Goal: Task Accomplishment & Management: Manage account settings

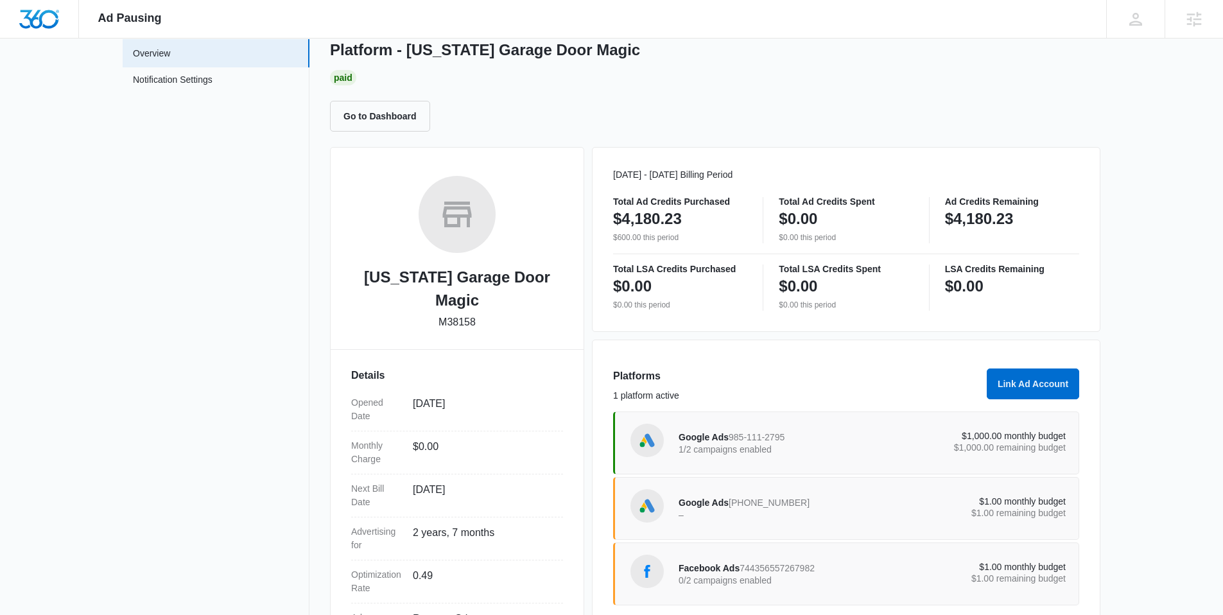
scroll to position [105, 0]
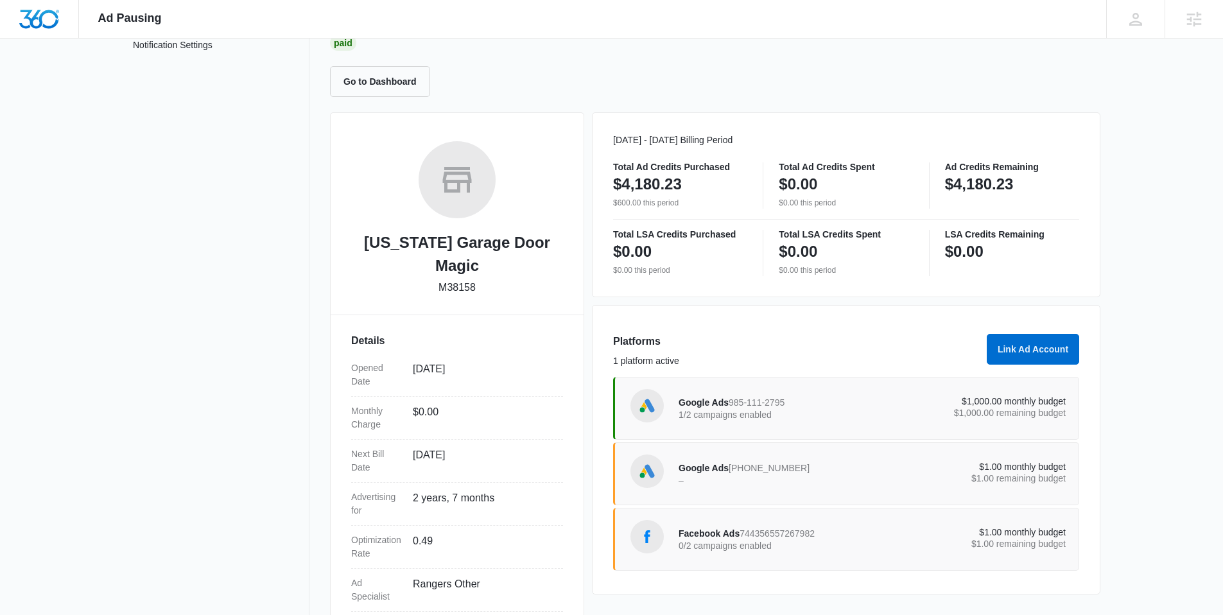
click at [972, 397] on p "$1,000.00 monthly budget" at bounding box center [970, 401] width 194 height 9
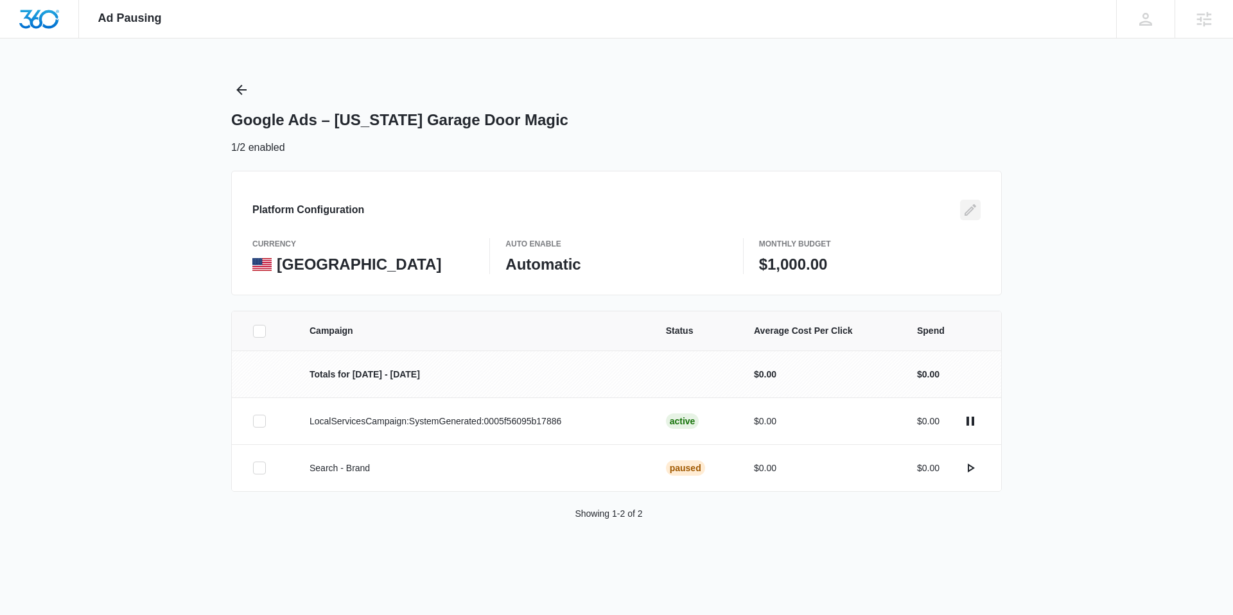
drag, startPoint x: 959, startPoint y: 208, endPoint x: 967, endPoint y: 211, distance: 8.1
click at [960, 208] on button "Edit" at bounding box center [970, 210] width 21 height 21
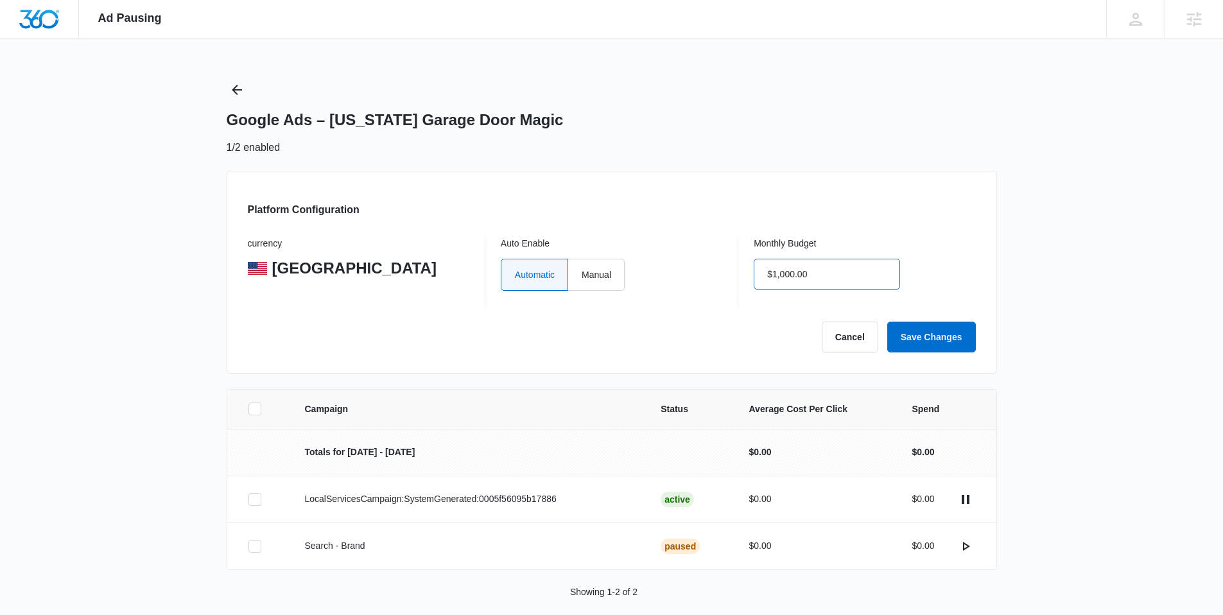
drag, startPoint x: 837, startPoint y: 276, endPoint x: 608, endPoint y: 231, distance: 233.7
click at [596, 232] on div "Platform Configuration currency United States Auto Enable Automatic Manual Mont…" at bounding box center [612, 272] width 771 height 203
drag, startPoint x: 728, startPoint y: 261, endPoint x: 688, endPoint y: 254, distance: 39.8
click at [685, 255] on div "currency United States Auto Enable Automatic Manual Monthly Budget $1,000.00" at bounding box center [612, 272] width 728 height 68
type input "$0.00"
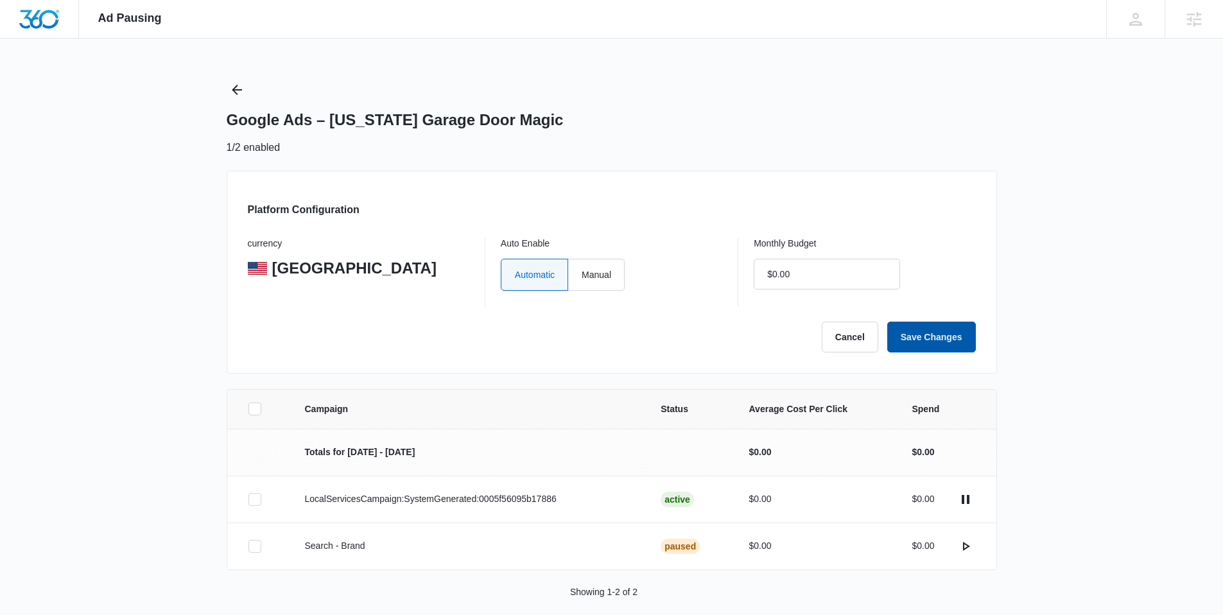
click at [947, 344] on button "Save Changes" at bounding box center [931, 337] width 89 height 31
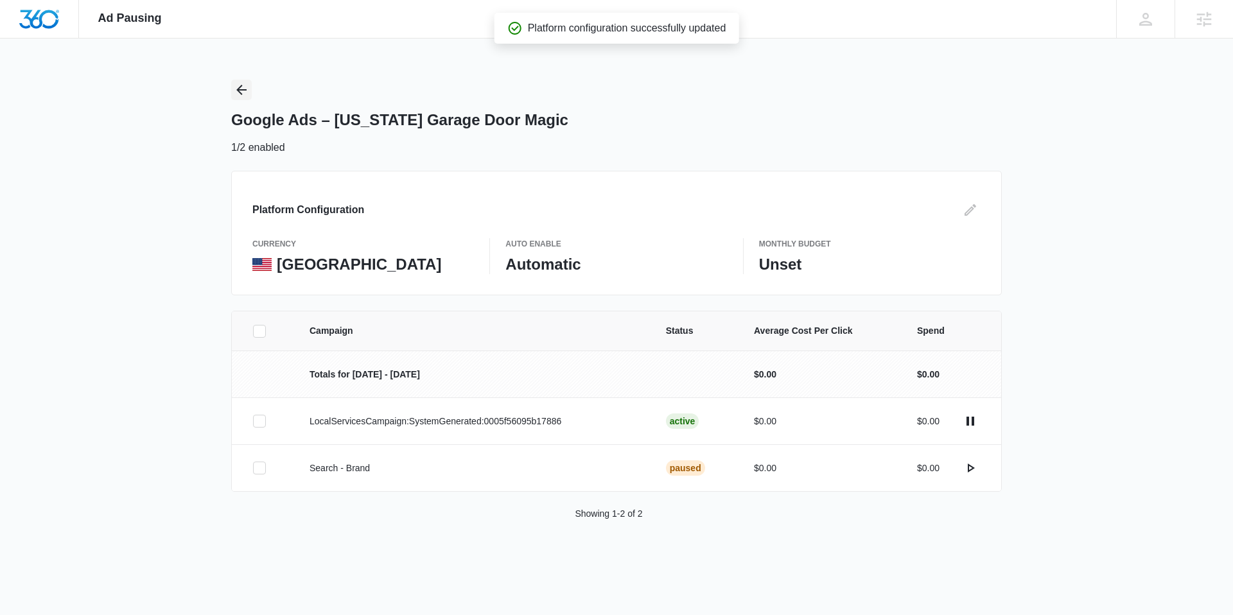
click at [238, 85] on icon "Back" at bounding box center [241, 89] width 15 height 15
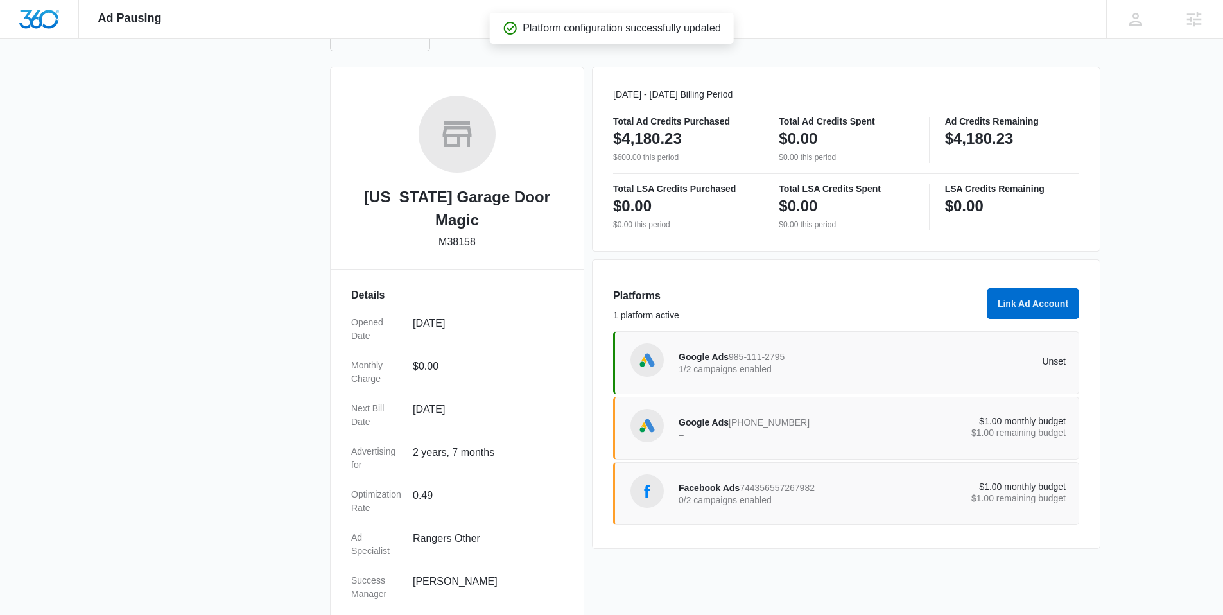
scroll to position [158, 0]
